Goal: Check status: Check status

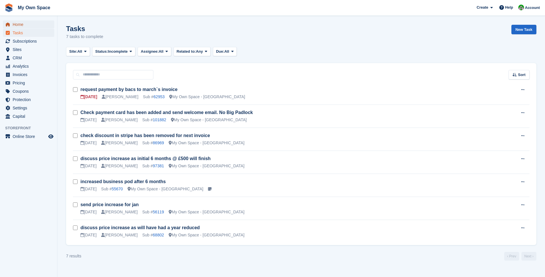
click at [23, 23] on span "Home" at bounding box center [30, 24] width 34 height 8
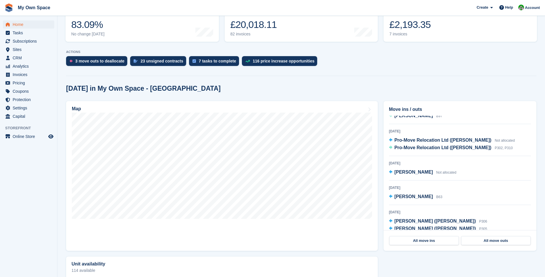
scroll to position [19, 0]
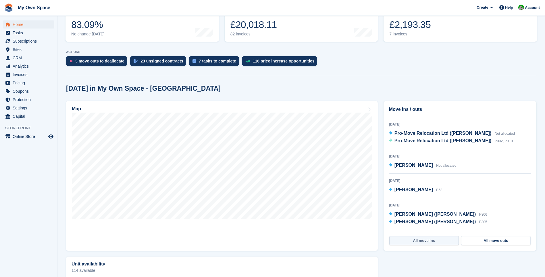
click at [425, 241] on link "All move ins" at bounding box center [424, 240] width 70 height 9
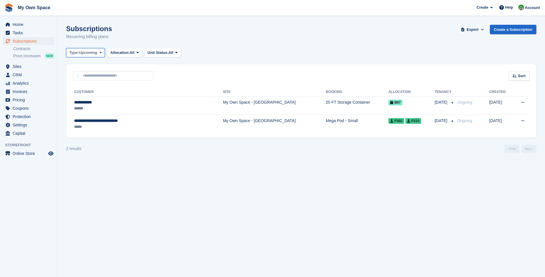
click at [101, 50] on button "Type: Upcoming" at bounding box center [85, 52] width 39 height 9
click at [85, 69] on link "All" at bounding box center [94, 66] width 50 height 10
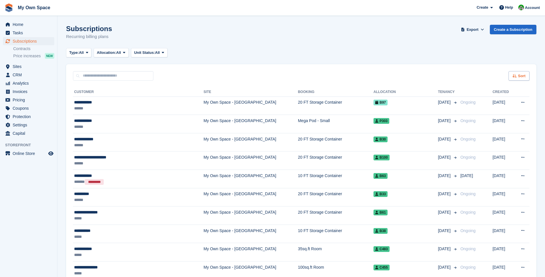
click at [519, 75] on span "Sort" at bounding box center [521, 76] width 7 height 6
click at [478, 111] on icon at bounding box center [479, 112] width 4 height 4
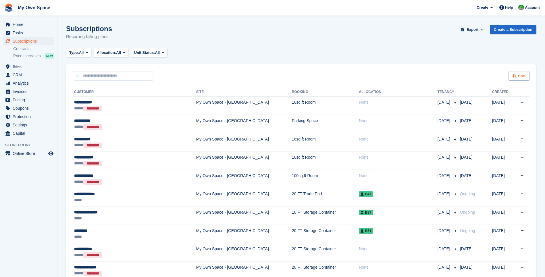
click at [519, 74] on span "Sort" at bounding box center [521, 76] width 7 height 6
click at [493, 143] on span "Move in (newest first)" at bounding box center [503, 143] width 41 height 5
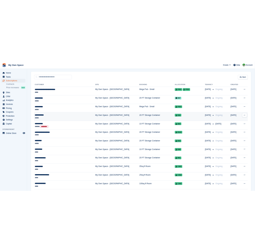
scroll to position [29, 0]
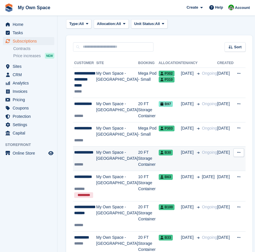
click at [199, 147] on td "Ongoing" at bounding box center [208, 159] width 18 height 24
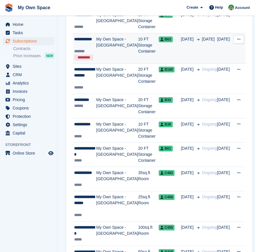
scroll to position [201, 0]
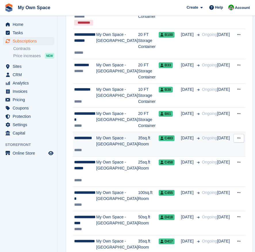
click at [138, 143] on td "35sq.ft Room" at bounding box center [148, 144] width 20 height 24
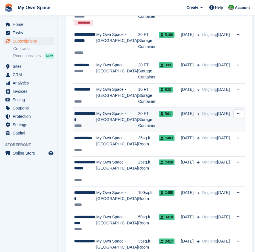
click at [138, 118] on td "20 FT Storage Container" at bounding box center [148, 120] width 20 height 24
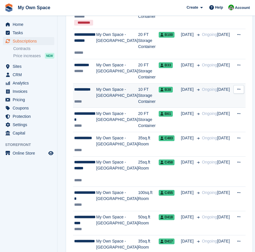
click at [138, 94] on td "10 FT Storage Container" at bounding box center [148, 95] width 20 height 24
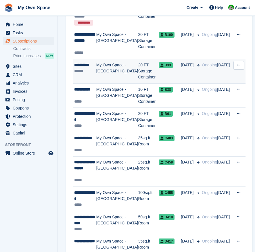
click at [138, 68] on td "20 FT Storage Container" at bounding box center [148, 71] width 20 height 24
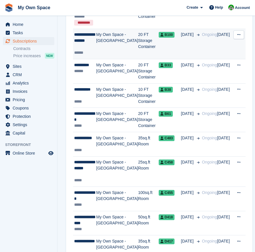
click at [138, 44] on td "20 FT Storage Container" at bounding box center [148, 44] width 20 height 30
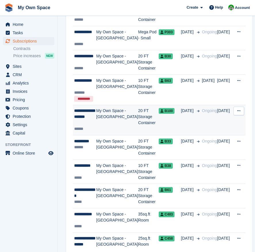
scroll to position [115, 0]
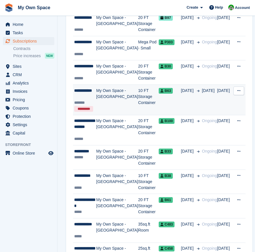
click at [138, 92] on td "10 FT Storage Container" at bounding box center [148, 100] width 20 height 30
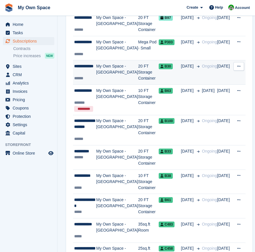
click at [138, 69] on td "20 FT Storage Container" at bounding box center [148, 72] width 20 height 24
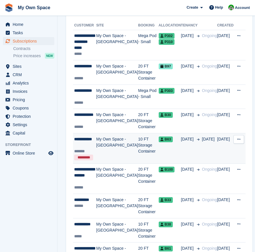
scroll to position [57, 0]
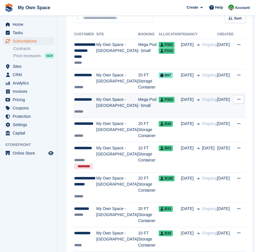
click at [138, 100] on td "Mega Pod - Small" at bounding box center [148, 105] width 20 height 24
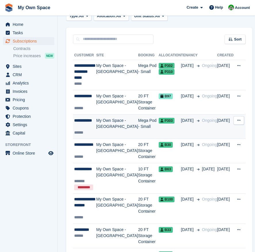
scroll to position [29, 0]
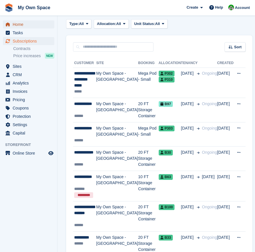
click at [20, 24] on span "Home" at bounding box center [30, 24] width 34 height 8
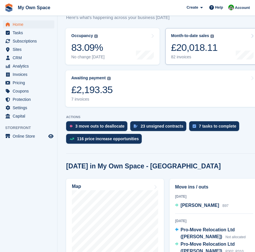
scroll to position [172, 0]
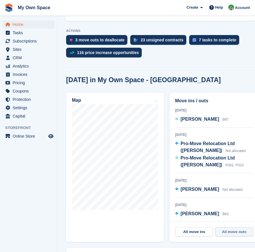
click at [226, 227] on link "All move outs" at bounding box center [234, 231] width 38 height 9
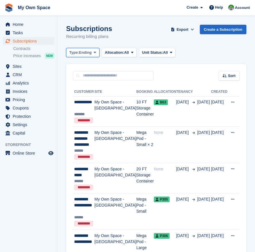
click at [86, 53] on span "Ending" at bounding box center [85, 53] width 13 height 6
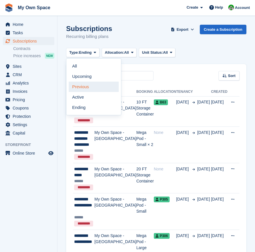
click at [80, 87] on link "Previous" at bounding box center [94, 87] width 50 height 10
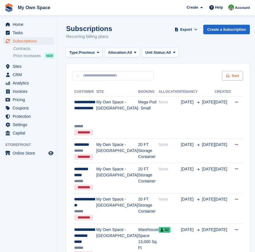
click at [228, 76] on div "Sort" at bounding box center [232, 75] width 21 height 9
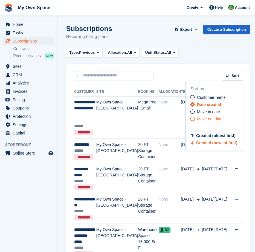
click at [190, 119] on icon at bounding box center [192, 119] width 4 height 4
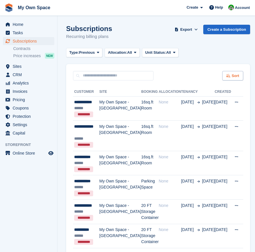
click at [232, 77] on span "Sort" at bounding box center [235, 76] width 7 height 6
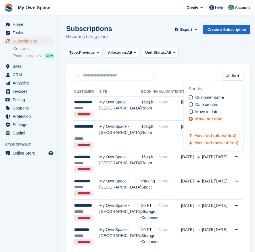
click at [196, 143] on span "Move out (newest first)" at bounding box center [216, 143] width 44 height 5
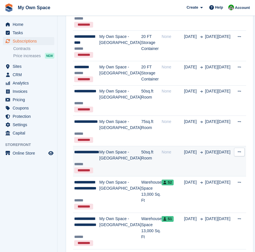
scroll to position [144, 0]
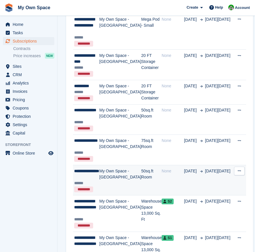
click at [141, 172] on td "50sq.ft Room" at bounding box center [151, 180] width 20 height 30
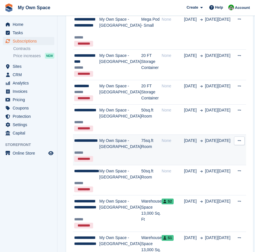
click at [141, 145] on td "75sq.ft Room" at bounding box center [151, 150] width 20 height 30
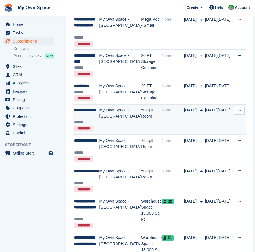
click at [141, 112] on td "50sq.ft Room" at bounding box center [151, 119] width 20 height 30
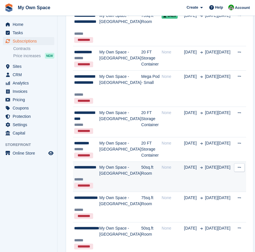
scroll to position [86, 0]
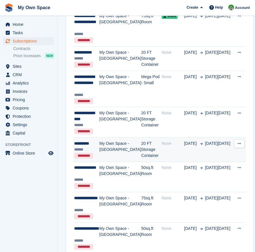
click at [141, 146] on td "20 FT Storage Container" at bounding box center [151, 150] width 20 height 24
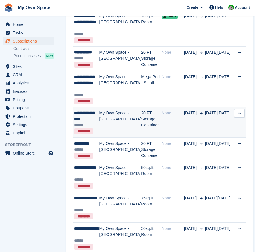
click at [141, 115] on td "20 FT Storage Container" at bounding box center [151, 122] width 20 height 30
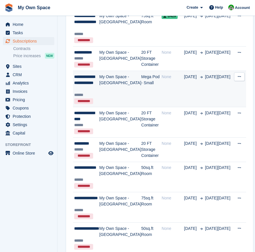
click at [141, 83] on td "Mega Pod - Small" at bounding box center [151, 89] width 20 height 37
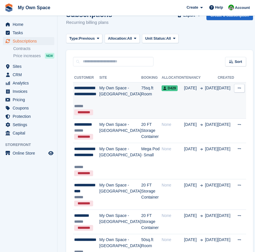
scroll to position [0, 0]
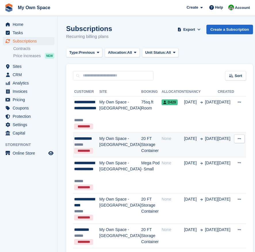
click at [141, 144] on td "20 FT Storage Container" at bounding box center [151, 145] width 20 height 24
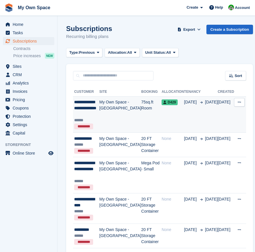
click at [121, 103] on td "My Own Space - [GEOGRAPHIC_DATA]" at bounding box center [120, 114] width 42 height 37
